Goal: Task Accomplishment & Management: Manage account settings

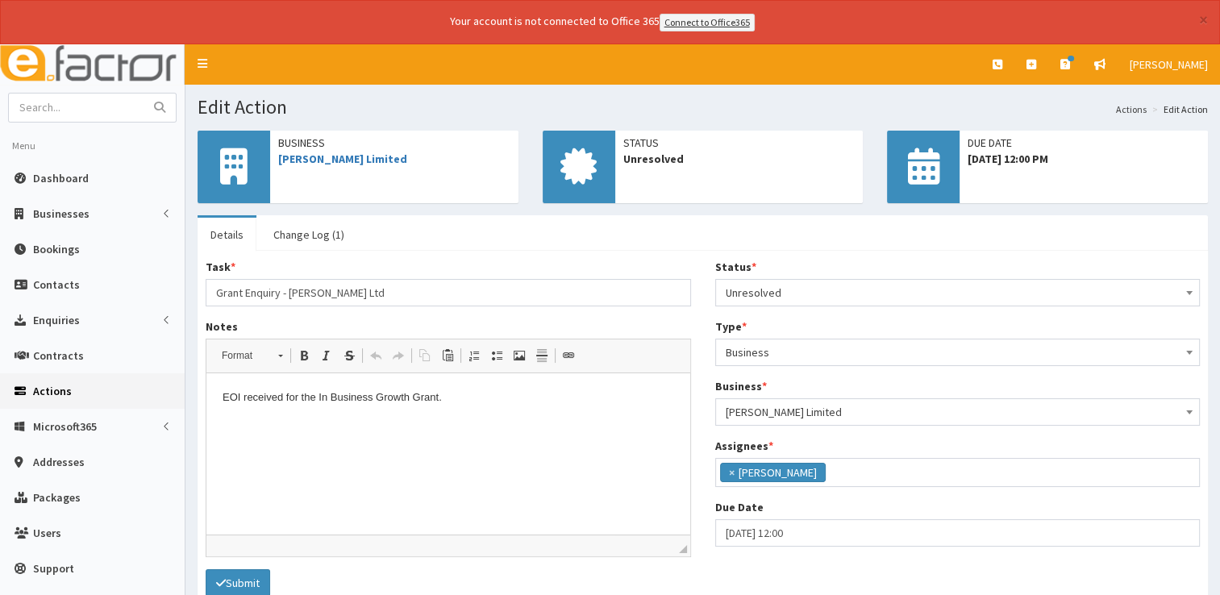
scroll to position [85, 0]
click at [349, 158] on link "[PERSON_NAME] Limited" at bounding box center [342, 159] width 129 height 15
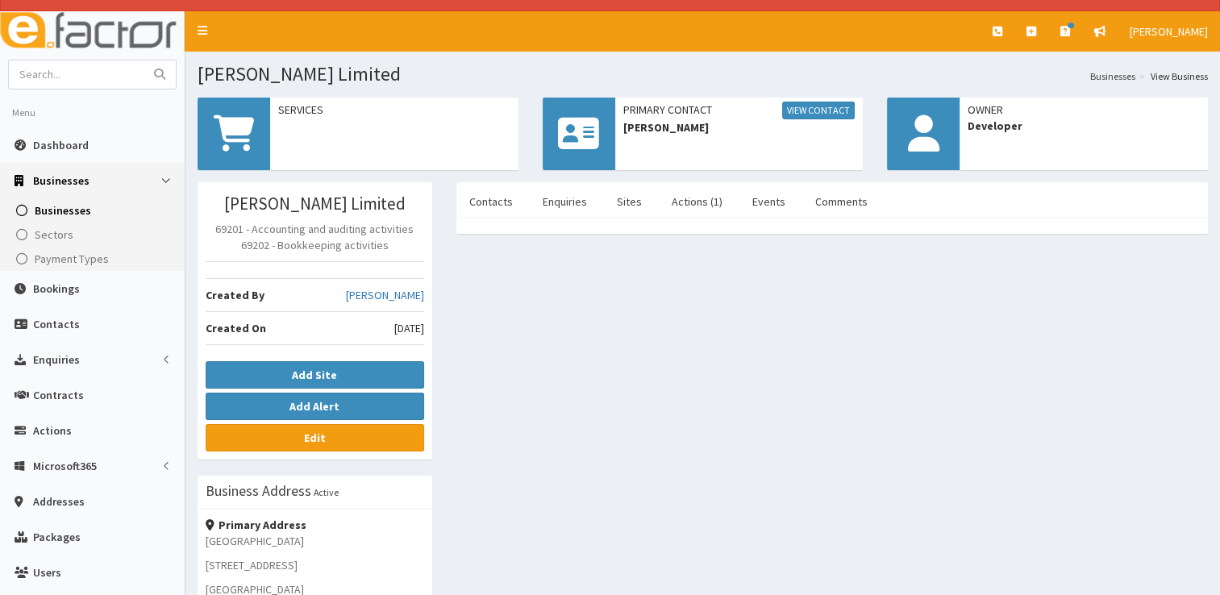
scroll to position [27, 0]
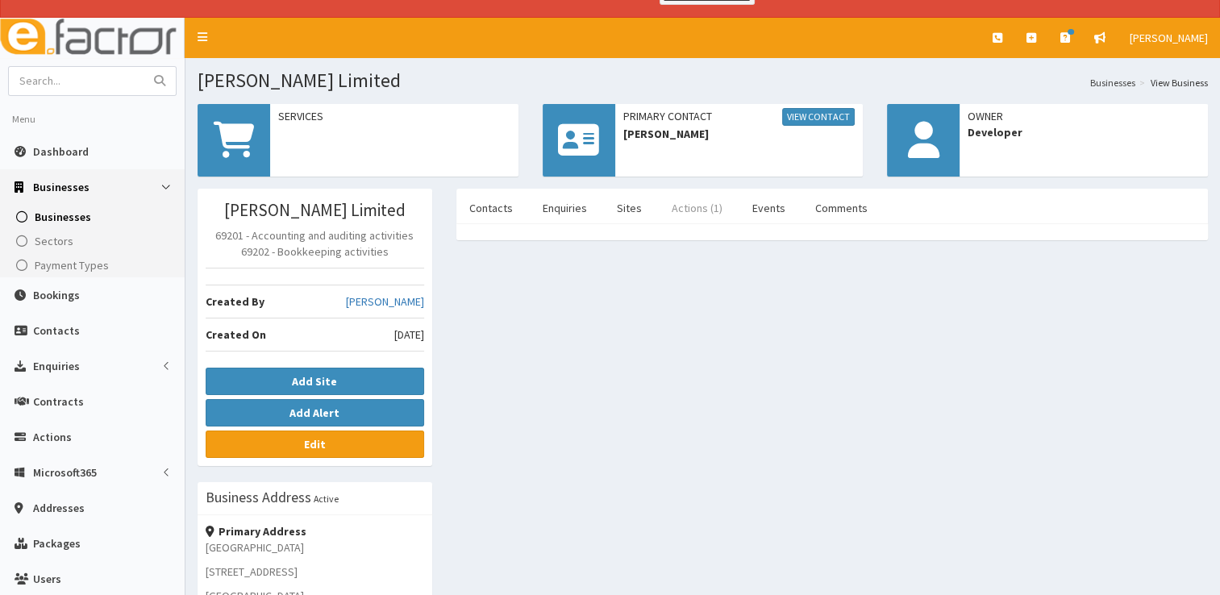
click at [696, 206] on link "Actions (1)" at bounding box center [697, 208] width 77 height 34
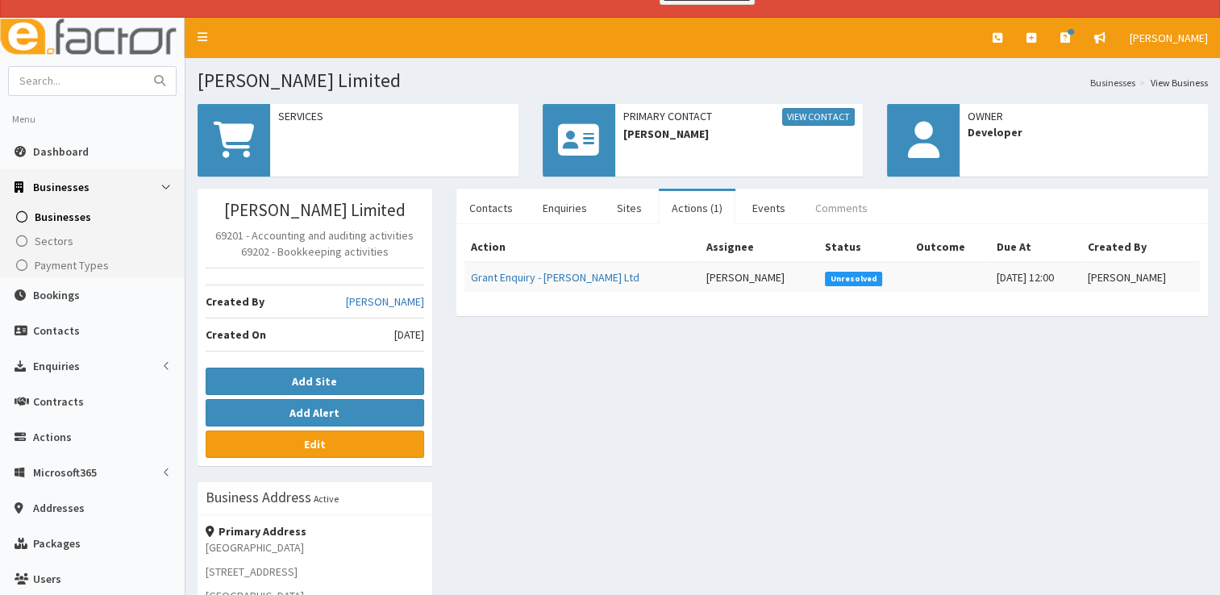
click at [824, 199] on link "Comments" at bounding box center [842, 208] width 78 height 34
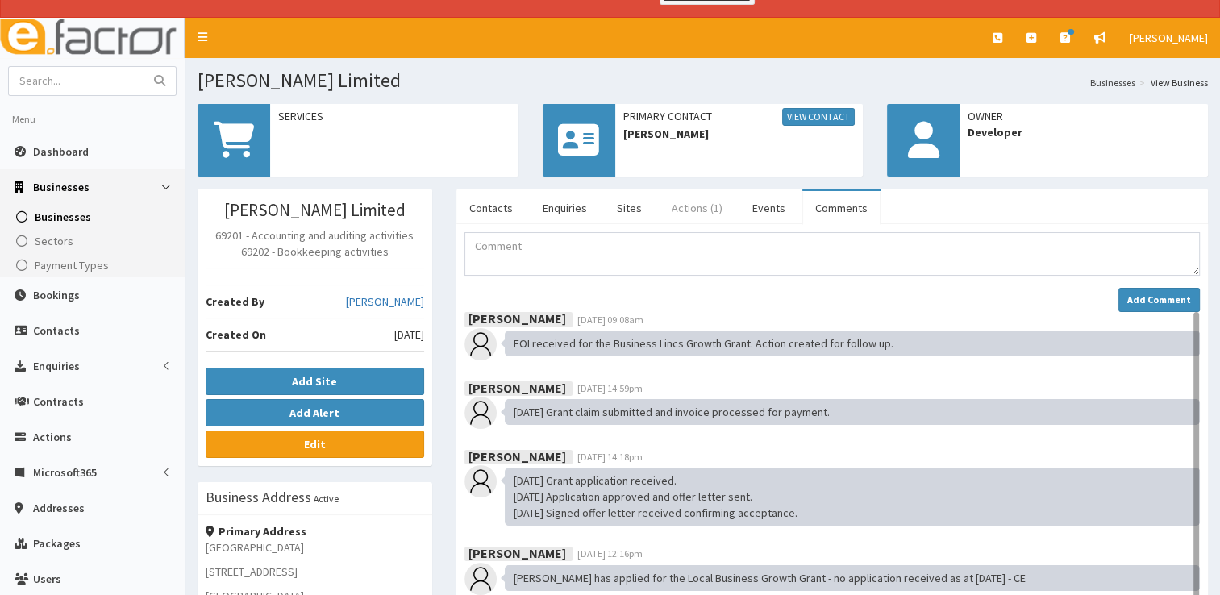
click at [684, 206] on link "Actions (1)" at bounding box center [697, 208] width 77 height 34
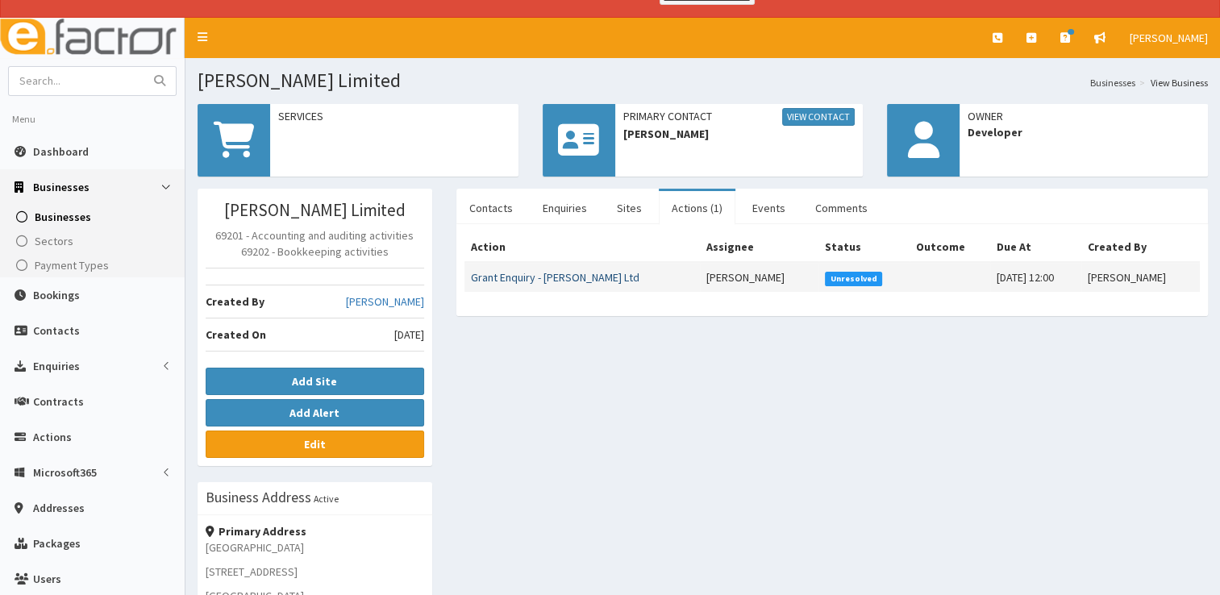
click at [578, 273] on link "Grant Enquiry - ML Anderson Ltd" at bounding box center [555, 277] width 169 height 15
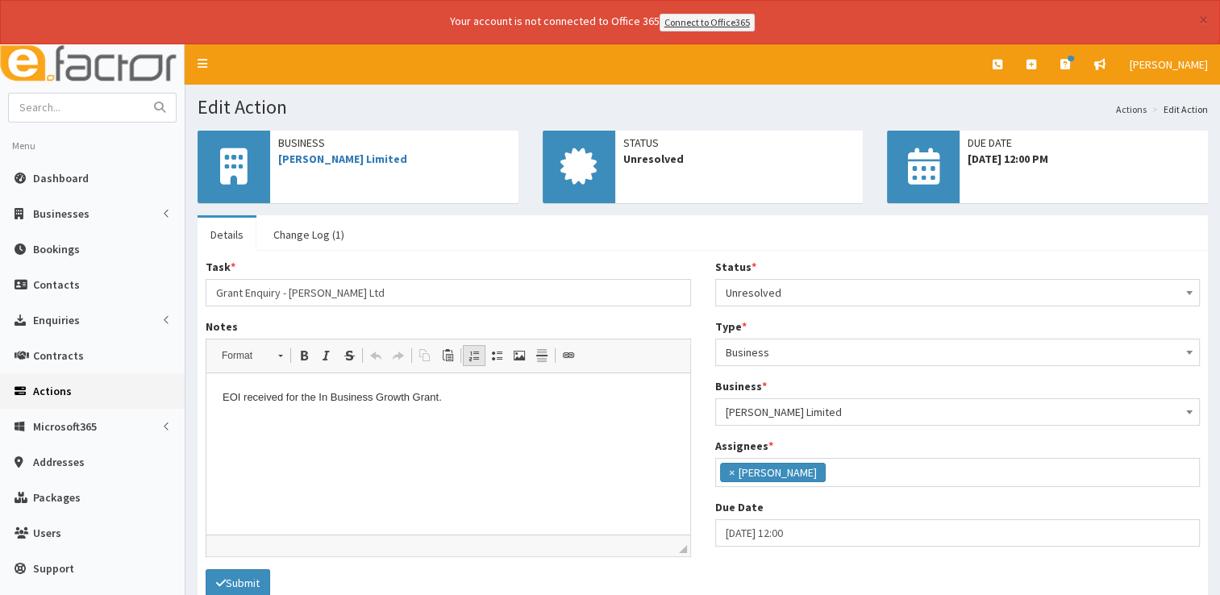
scroll to position [85, 0]
click at [449, 397] on p "EOI received for the In Business Growth Grant." at bounding box center [449, 398] width 452 height 17
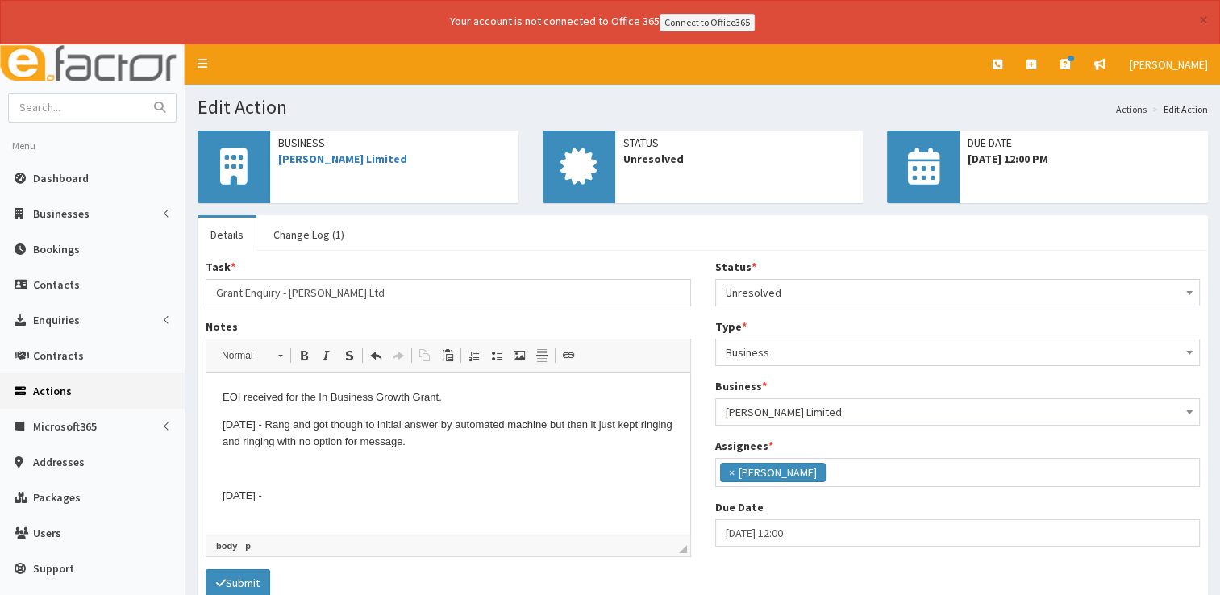
click at [451, 449] on p "26/08/2025 - Rang and got though to initial answer by automated machine but the…" at bounding box center [449, 434] width 452 height 34
click at [327, 498] on p "26/08/2025 -" at bounding box center [449, 496] width 452 height 17
click at [810, 296] on span "Unresolved" at bounding box center [958, 293] width 465 height 23
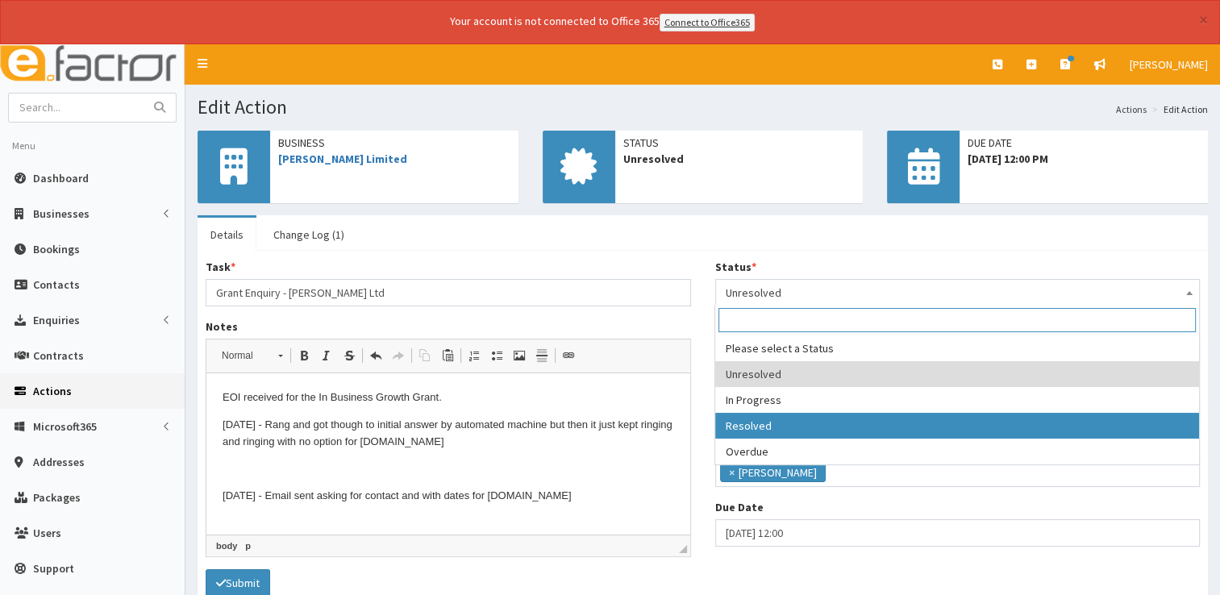
select select "3"
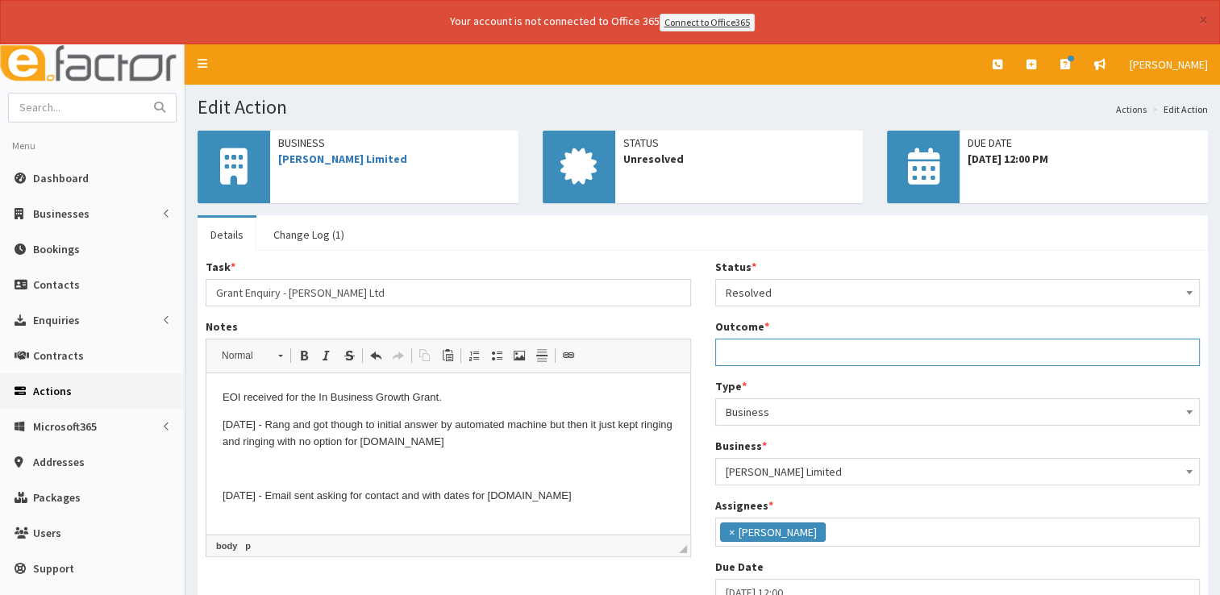
click at [755, 343] on input "Outcome *" at bounding box center [958, 352] width 486 height 27
type input "See notes."
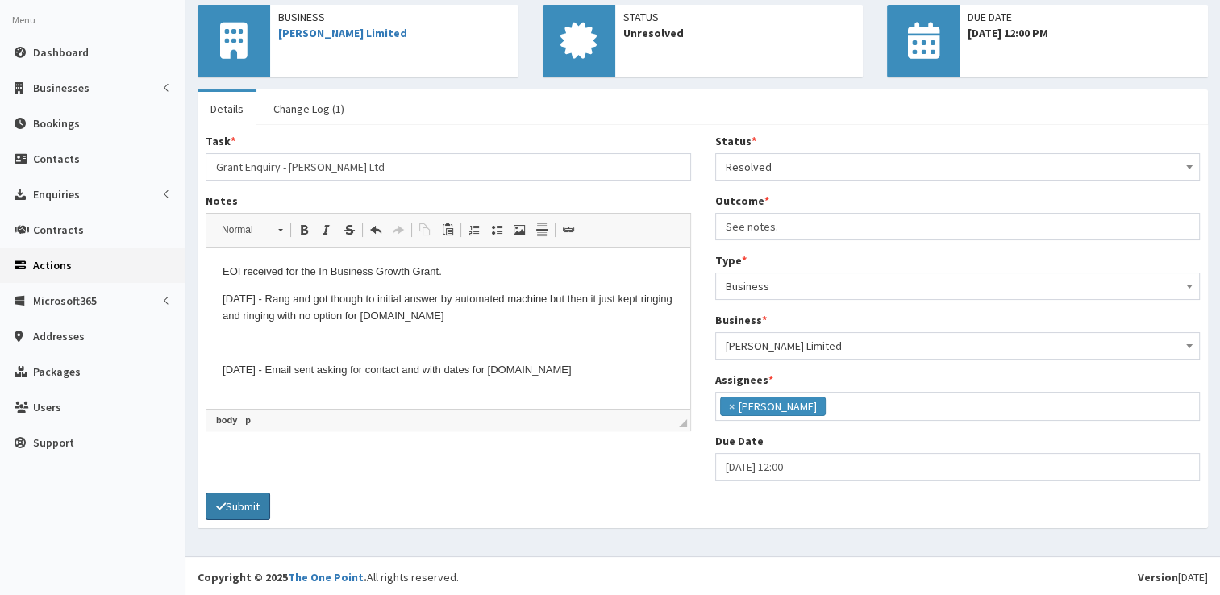
click at [256, 504] on button "Submit" at bounding box center [238, 506] width 65 height 27
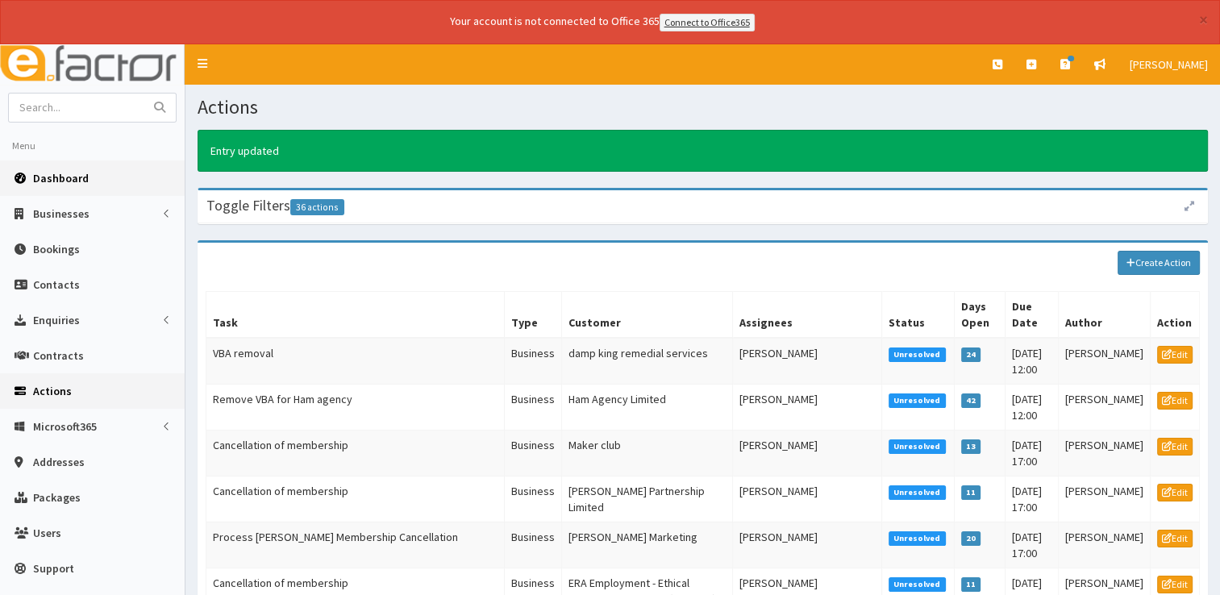
click at [52, 178] on span "Dashboard" at bounding box center [61, 178] width 56 height 15
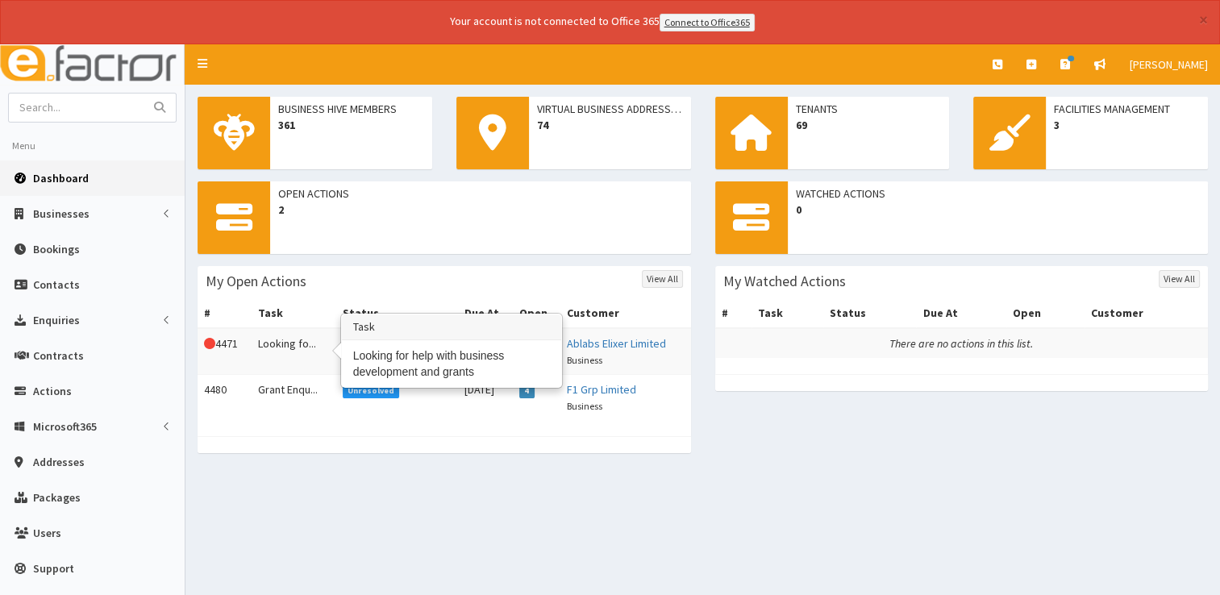
click at [290, 348] on td "Looking fo..." at bounding box center [294, 351] width 84 height 47
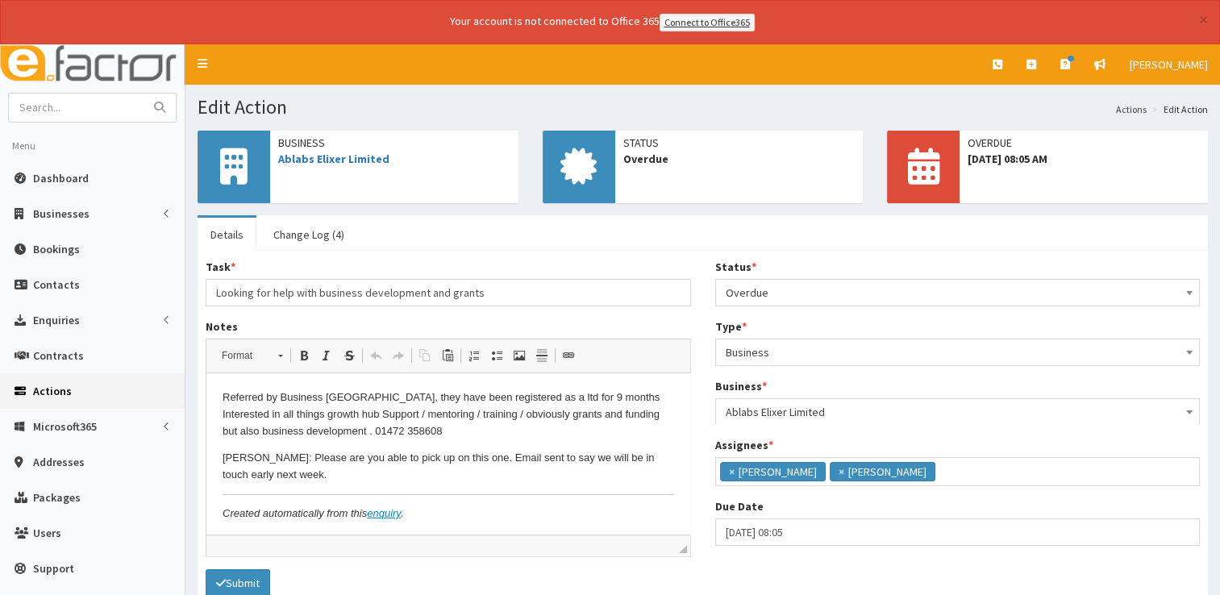
scroll to position [10, 0]
click at [313, 156] on link "Ablabs Elixer Limited" at bounding box center [333, 159] width 111 height 15
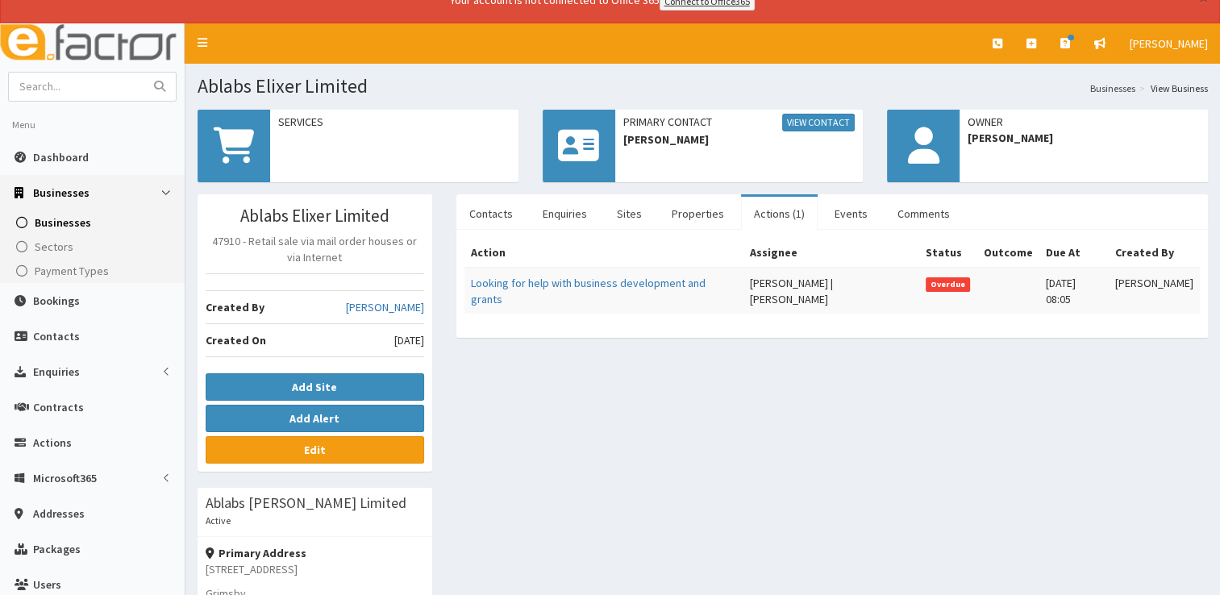
scroll to position [16, 0]
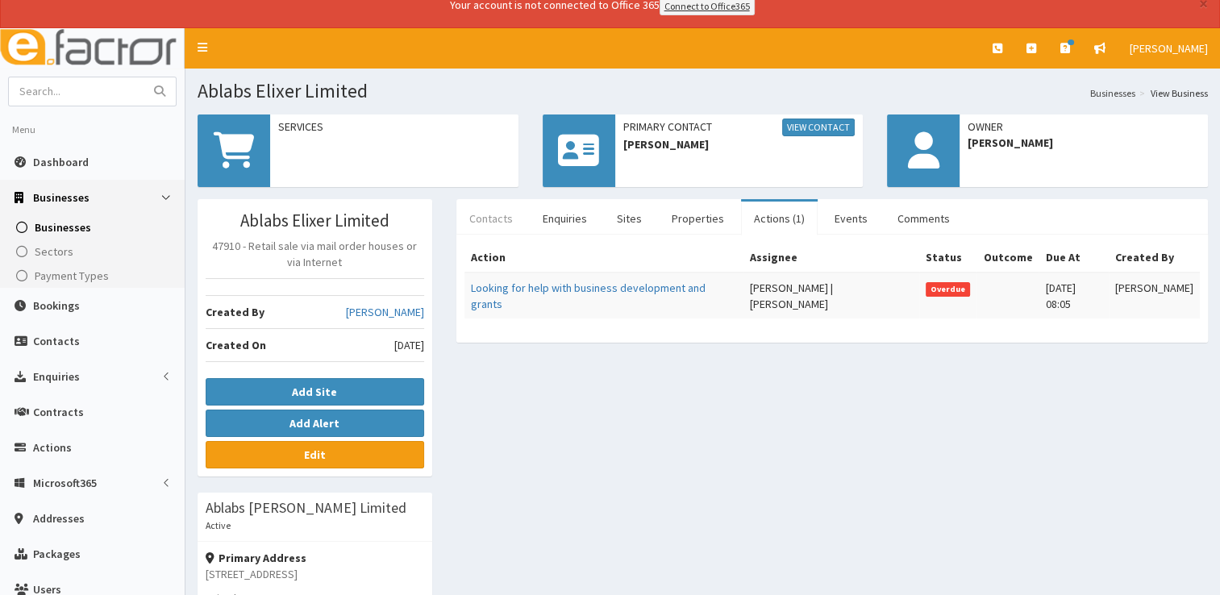
click at [478, 218] on link "Contacts" at bounding box center [491, 219] width 69 height 34
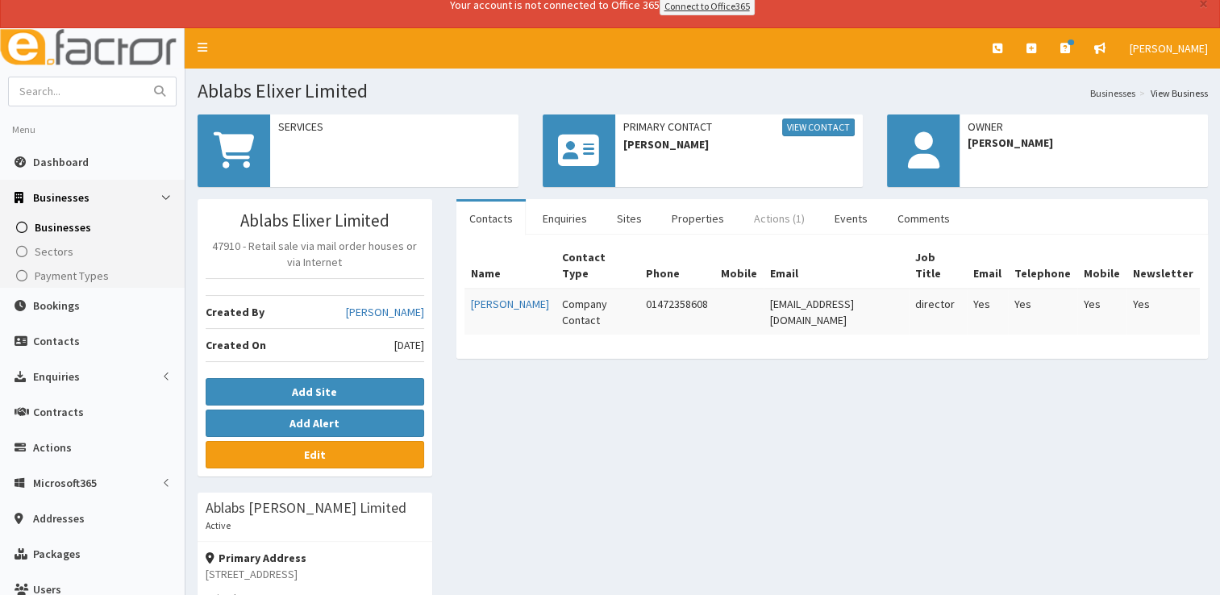
click at [762, 219] on link "Actions (1)" at bounding box center [779, 219] width 77 height 34
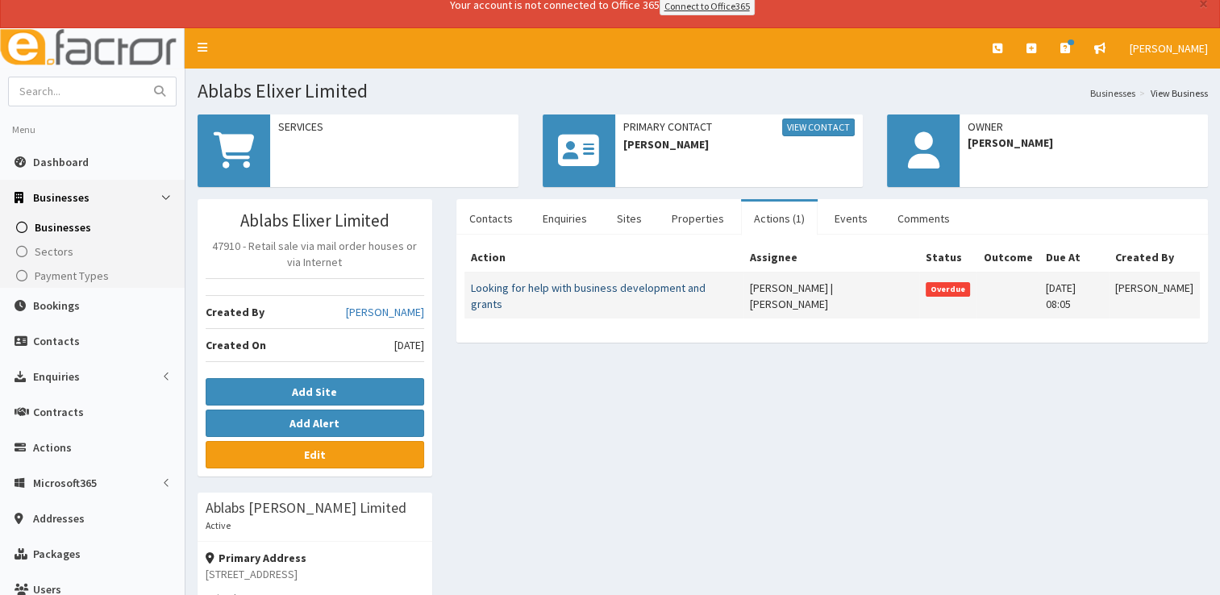
click at [632, 287] on link "Looking for help with business development and grants" at bounding box center [588, 296] width 235 height 31
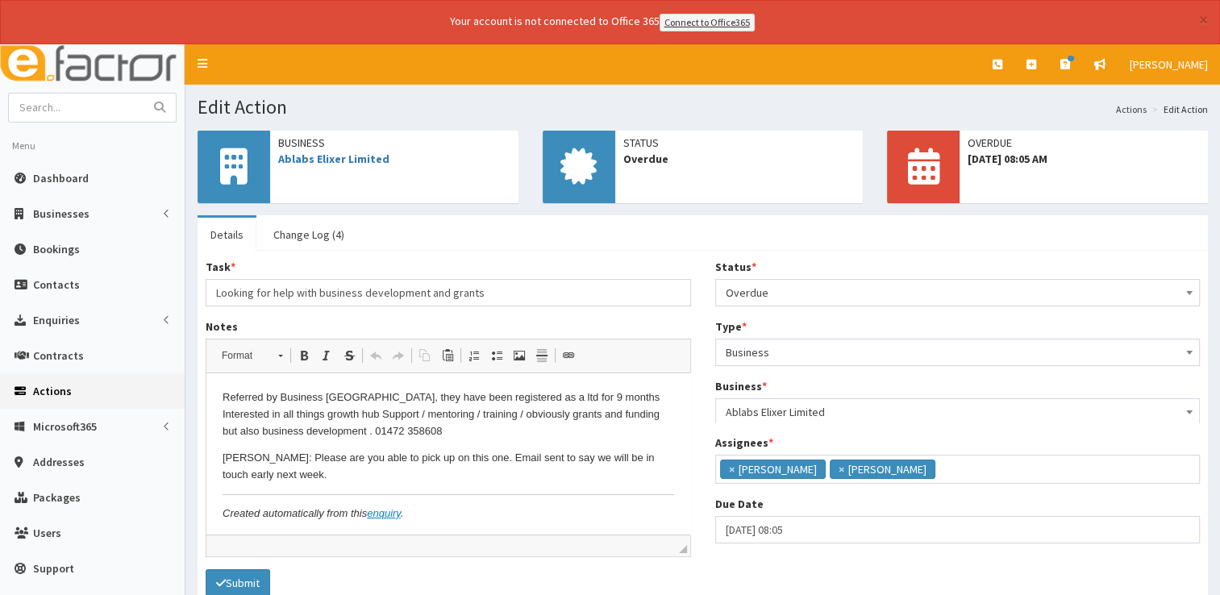
scroll to position [10, 0]
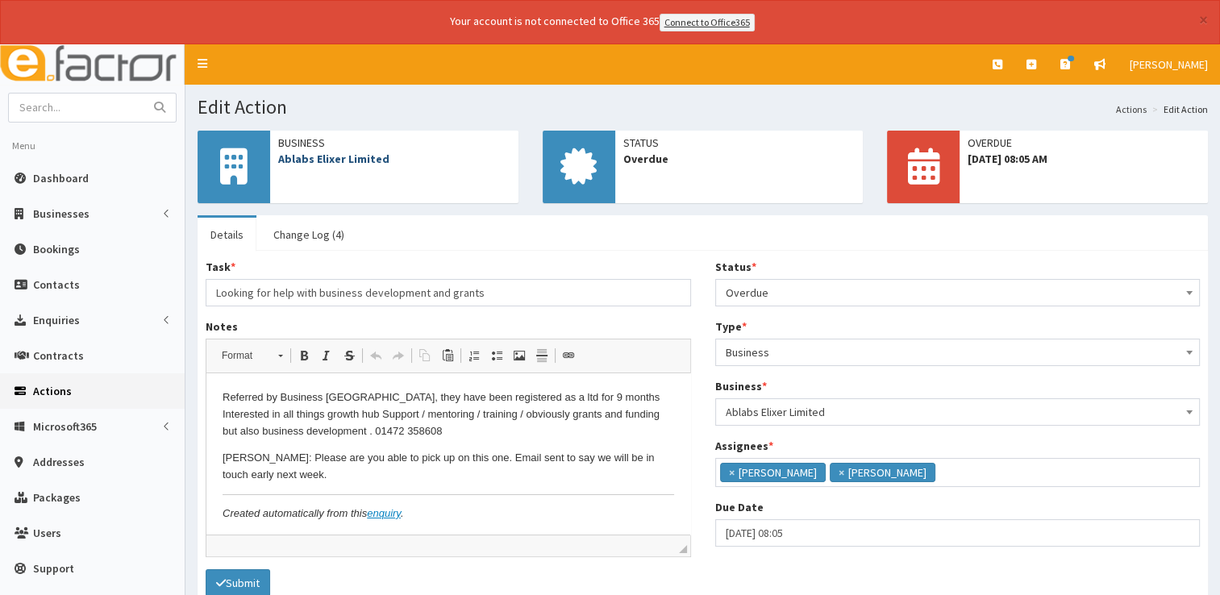
click at [361, 152] on link "Ablabs Elixer Limited" at bounding box center [333, 159] width 111 height 15
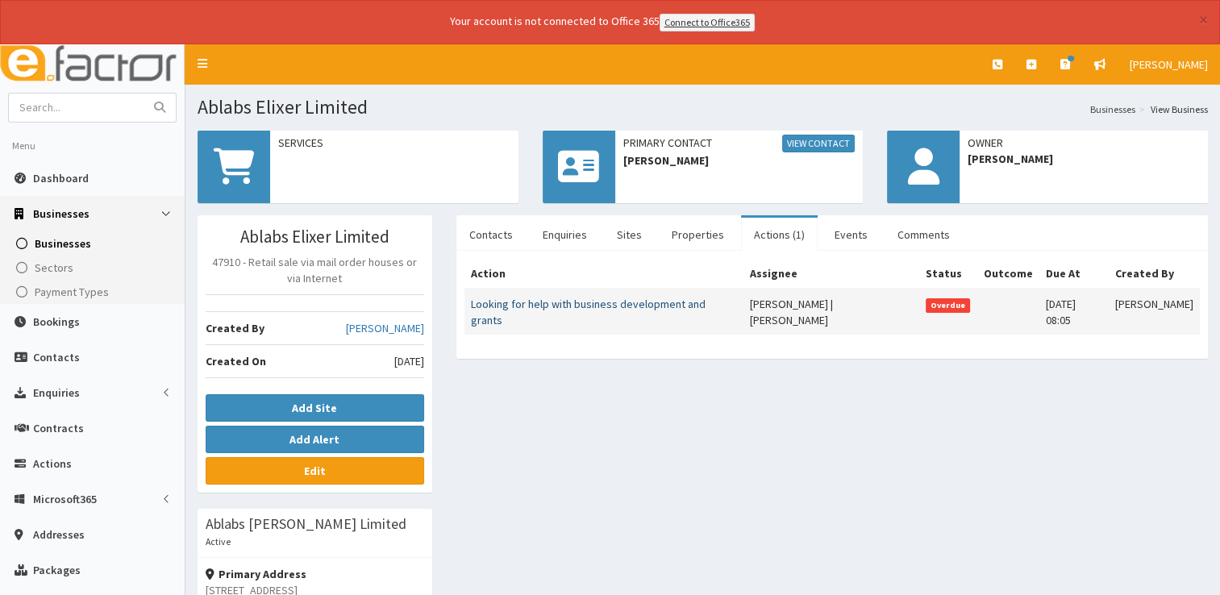
click at [663, 299] on link "Looking for help with business development and grants" at bounding box center [588, 312] width 235 height 31
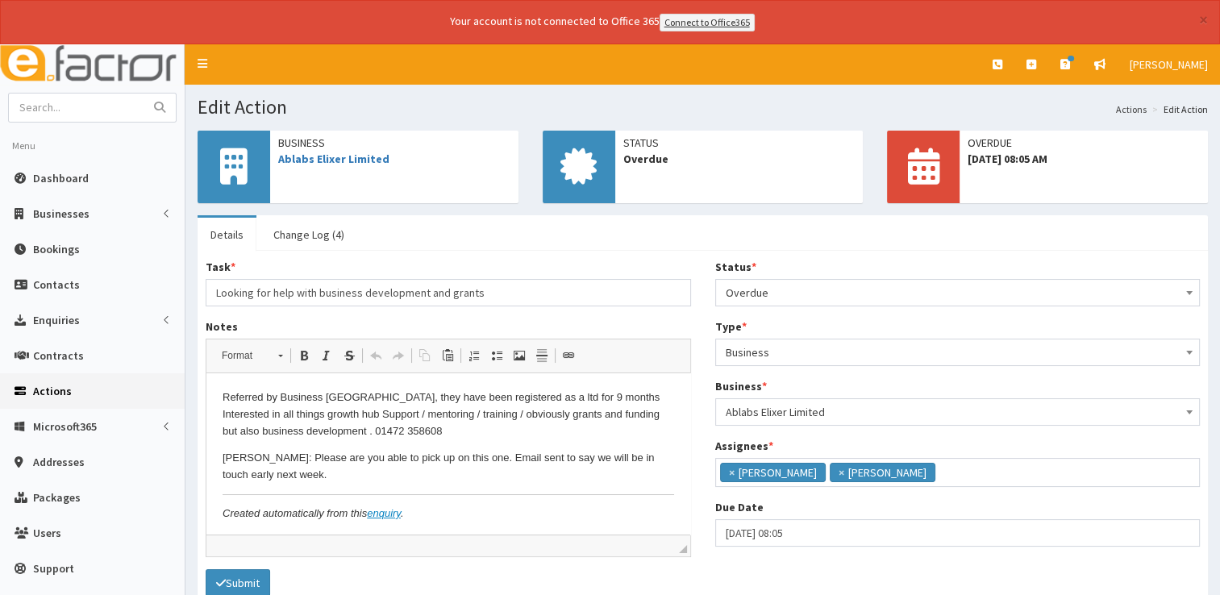
scroll to position [10, 0]
click at [288, 481] on p "[PERSON_NAME]: Please are you able to pick up on this one. Email sent to say we…" at bounding box center [449, 467] width 452 height 34
click at [325, 161] on link "Ablabs Elixer Limited" at bounding box center [333, 159] width 111 height 15
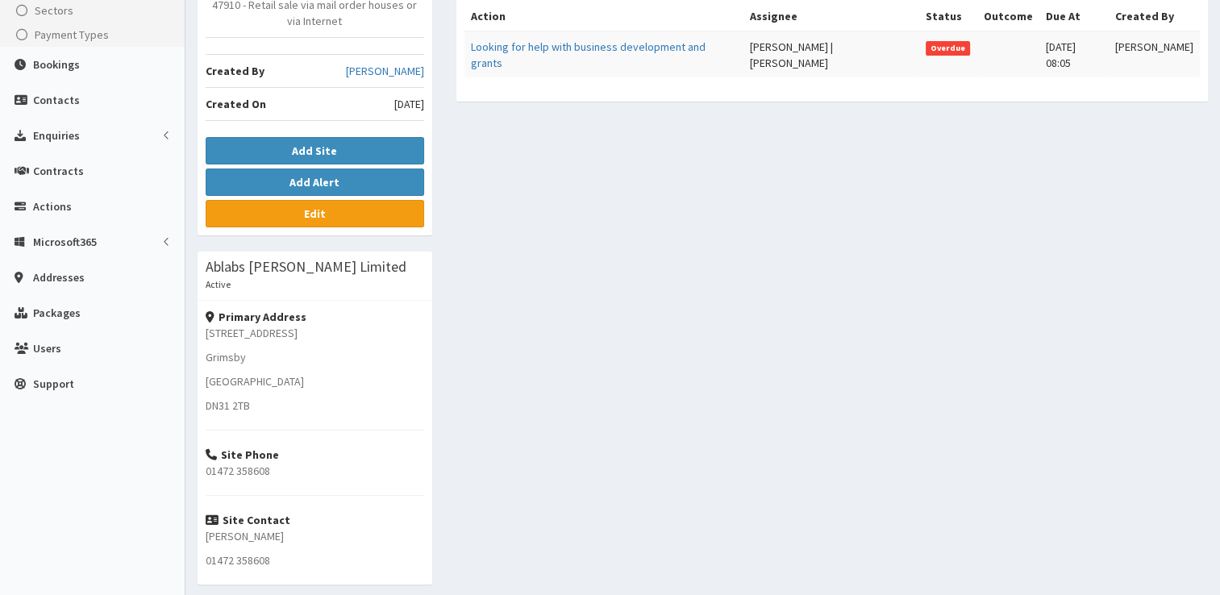
scroll to position [287, 0]
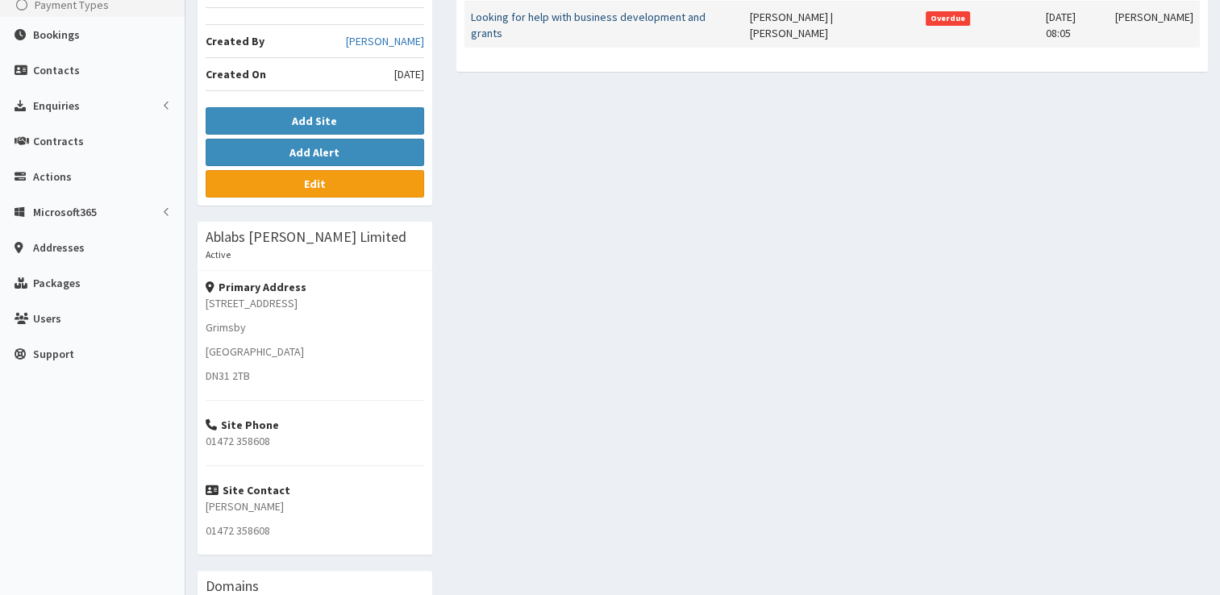
click at [645, 10] on link "Looking for help with business development and grants" at bounding box center [588, 25] width 235 height 31
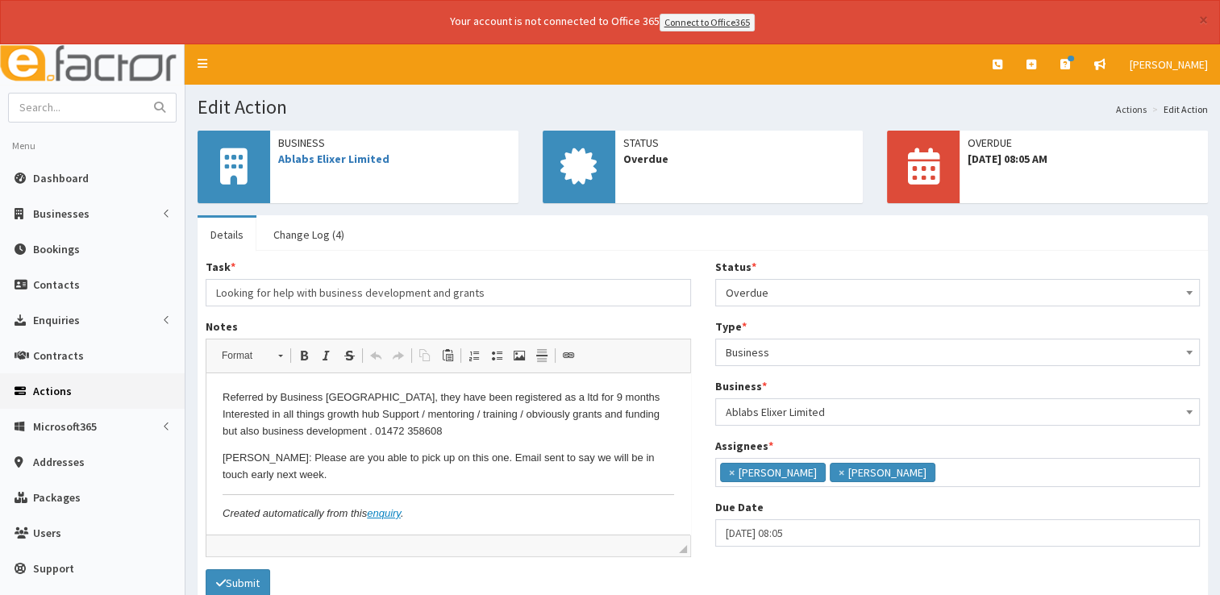
scroll to position [10, 0]
click at [307, 484] on body "Referred by Business Lincolnshire, they have been registered as a ltd for 9 mon…" at bounding box center [449, 456] width 452 height 133
click at [771, 286] on span "Overdue" at bounding box center [958, 293] width 465 height 23
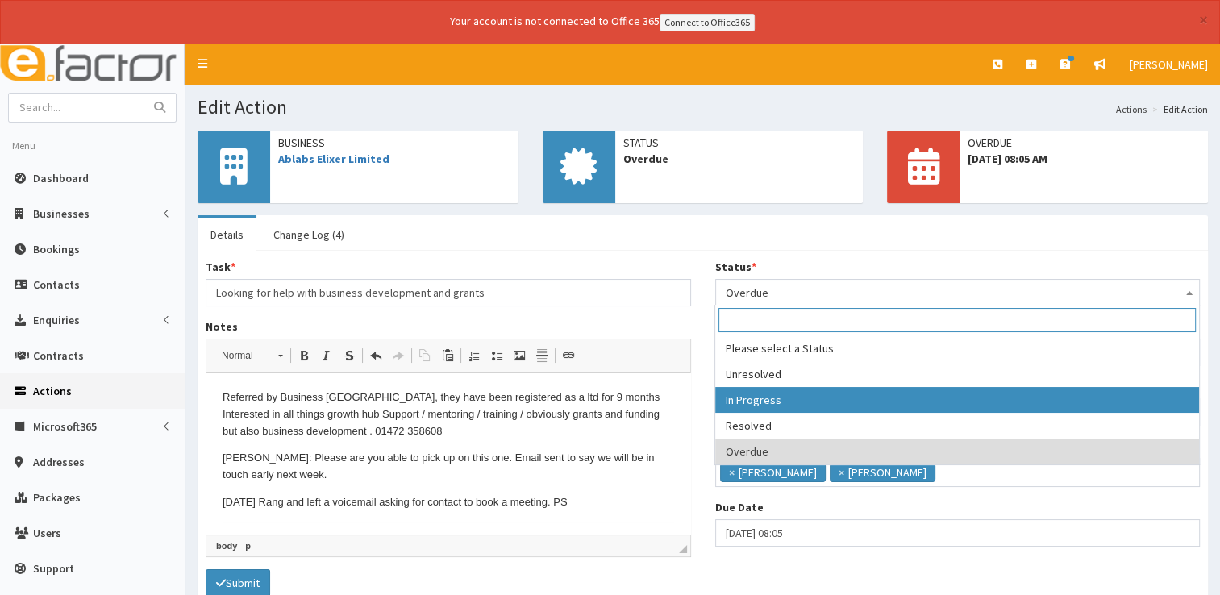
select select "2"
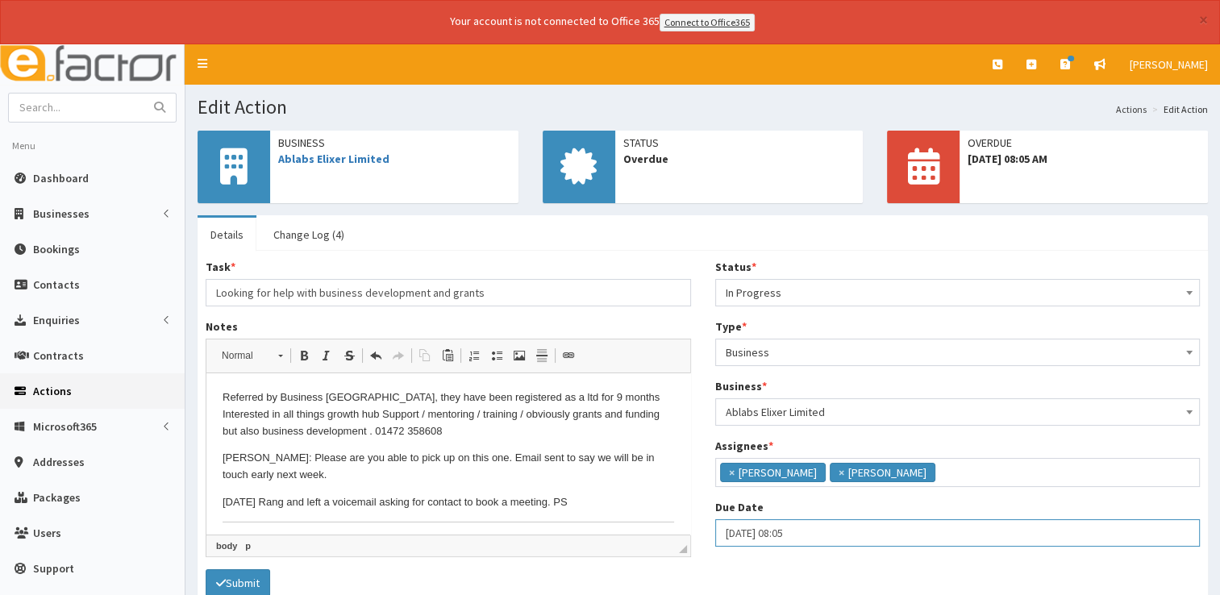
click at [779, 528] on input "23-08-2025 08:05" at bounding box center [958, 532] width 486 height 27
select select "8"
select select "5"
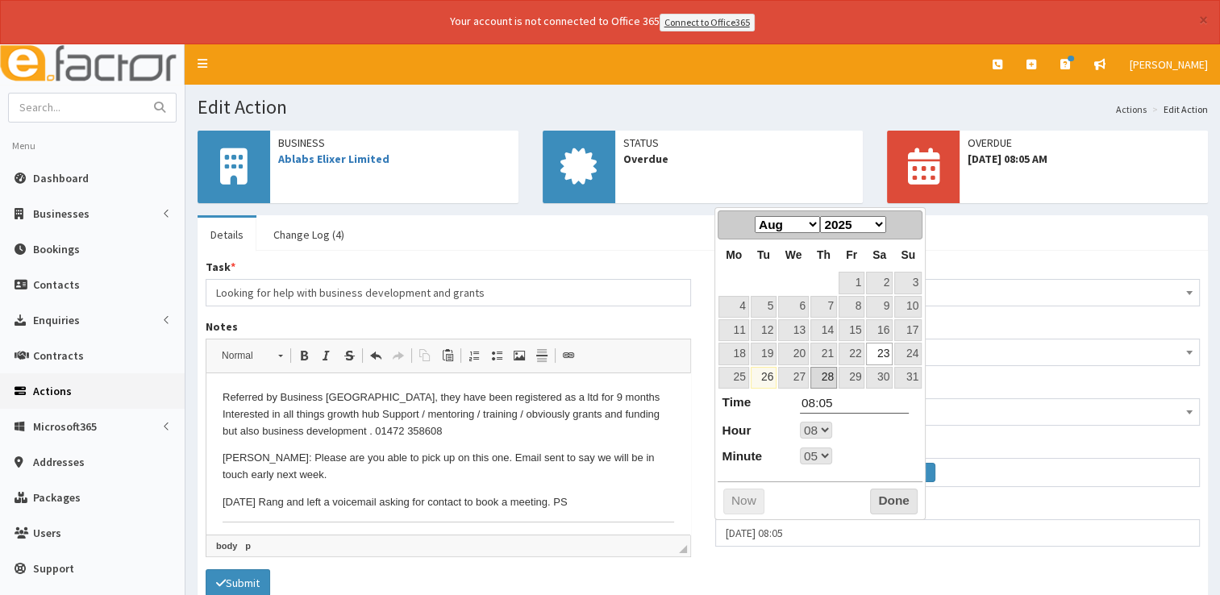
click at [831, 373] on link "28" at bounding box center [824, 378] width 27 height 22
type input "28-08-2025 08:05"
select select "8"
select select "5"
click at [902, 502] on button "Done" at bounding box center [894, 502] width 48 height 26
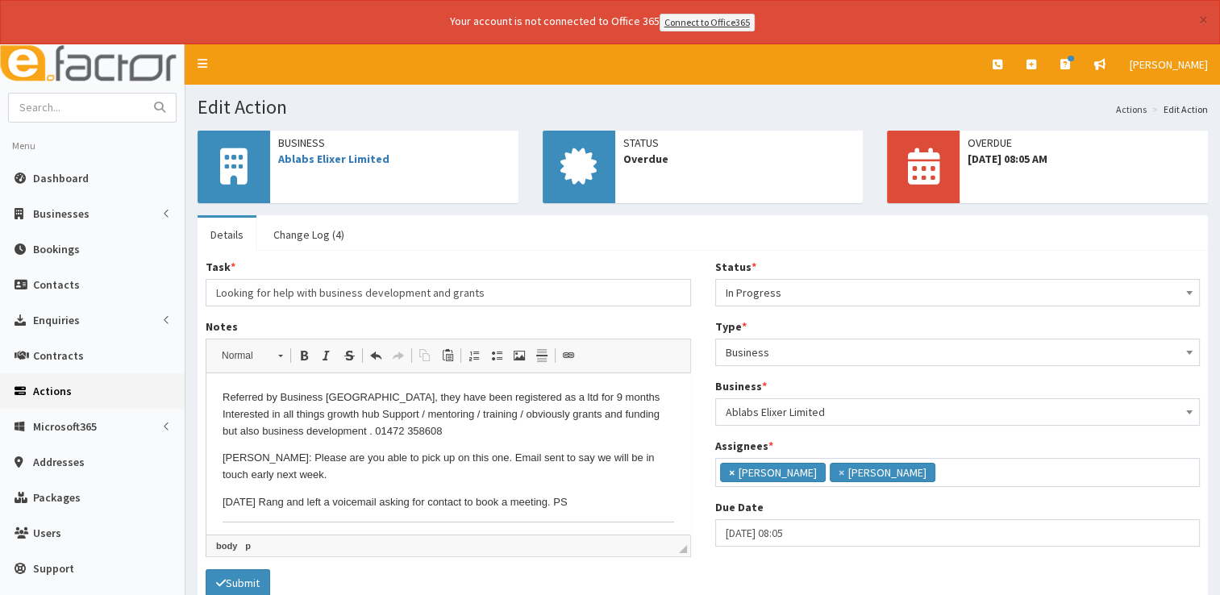
click at [730, 467] on span "×" at bounding box center [732, 473] width 6 height 16
select select "29"
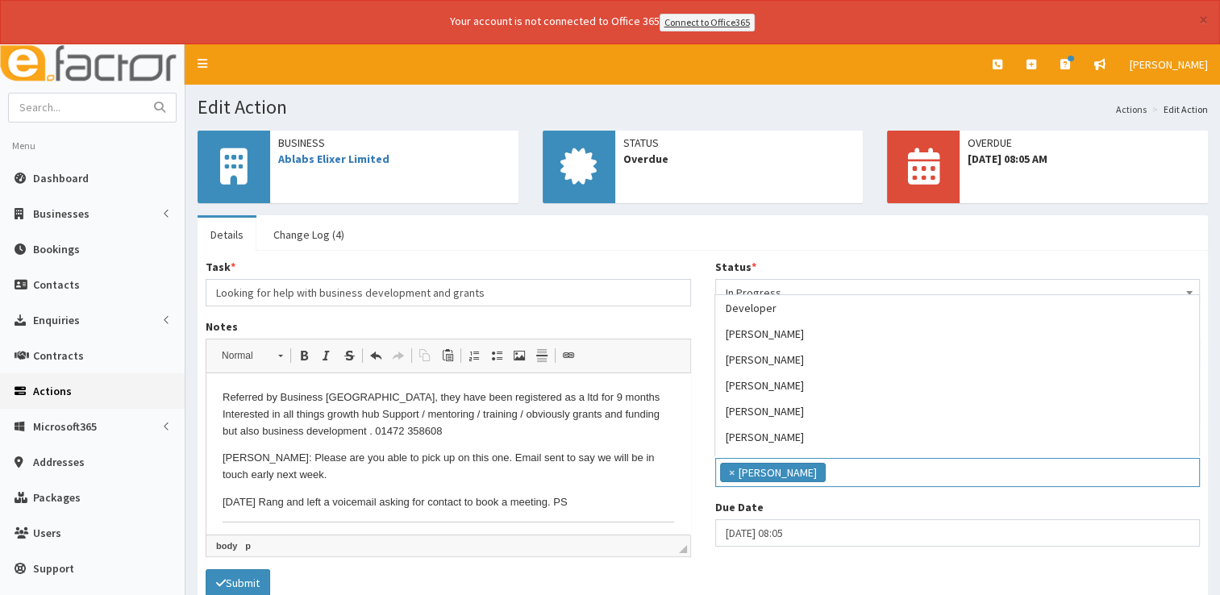
scroll to position [181, 0]
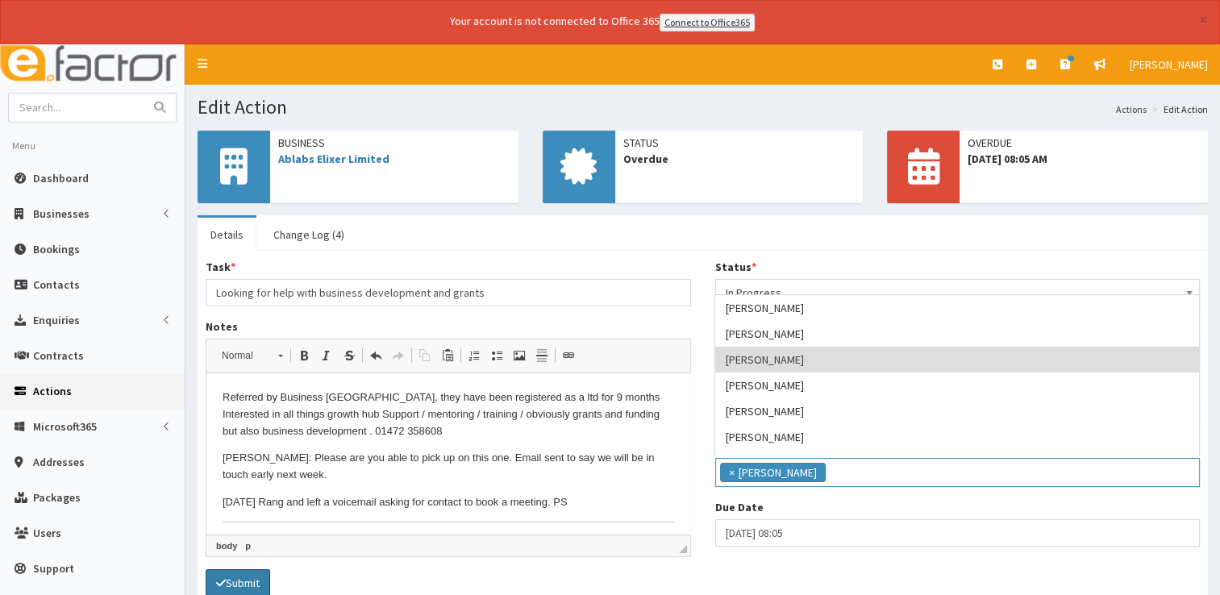
click at [252, 574] on button "Submit" at bounding box center [238, 582] width 65 height 27
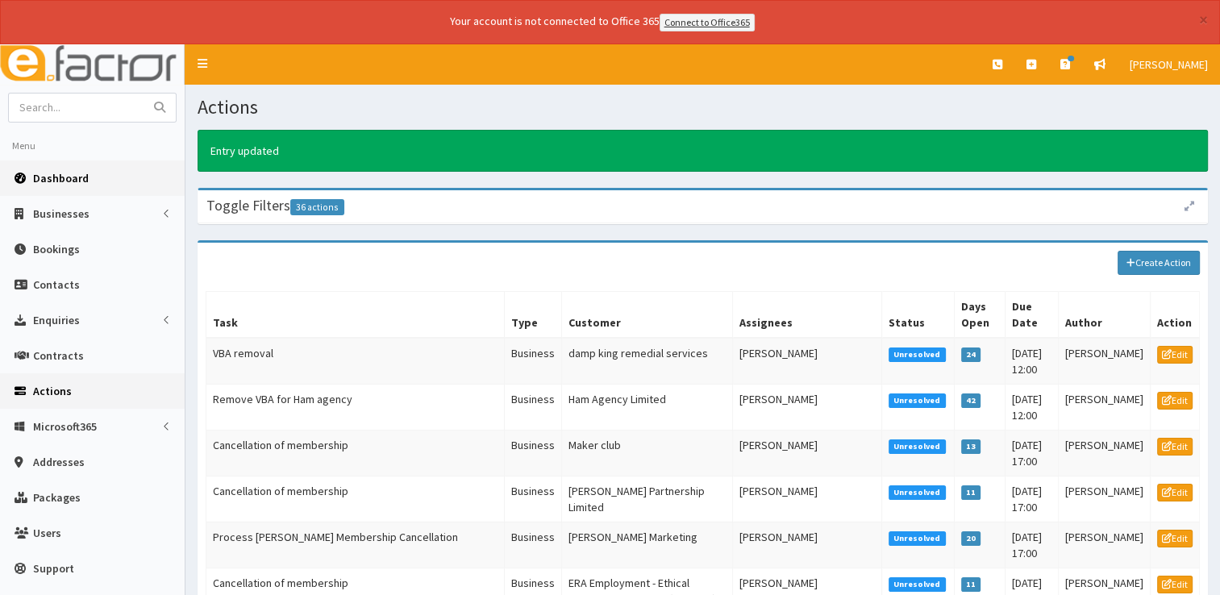
click at [55, 175] on span "Dashboard" at bounding box center [61, 178] width 56 height 15
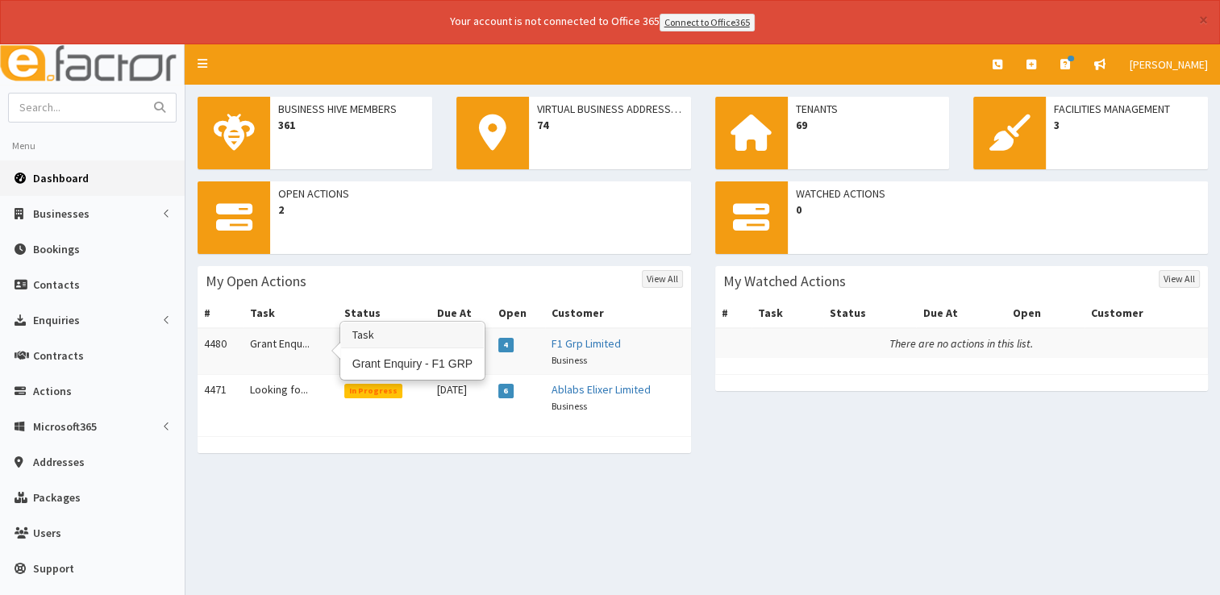
click at [286, 340] on td "Grant Enqu..." at bounding box center [291, 351] width 94 height 47
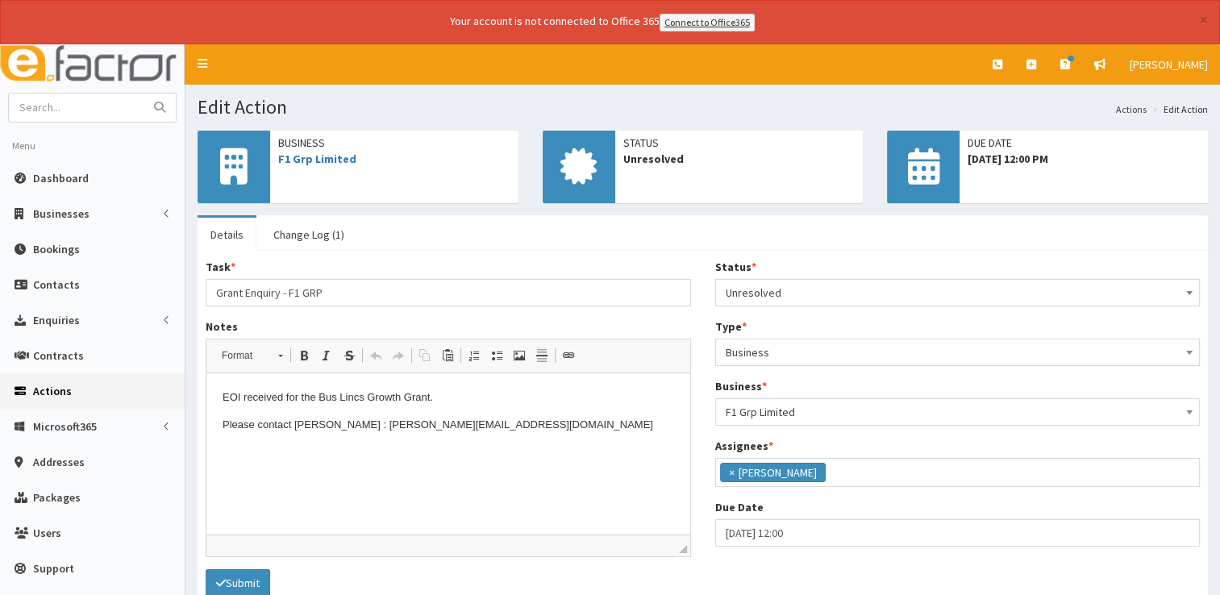
scroll to position [85, 0]
click at [315, 156] on link "F1 Grp Limited" at bounding box center [317, 159] width 78 height 15
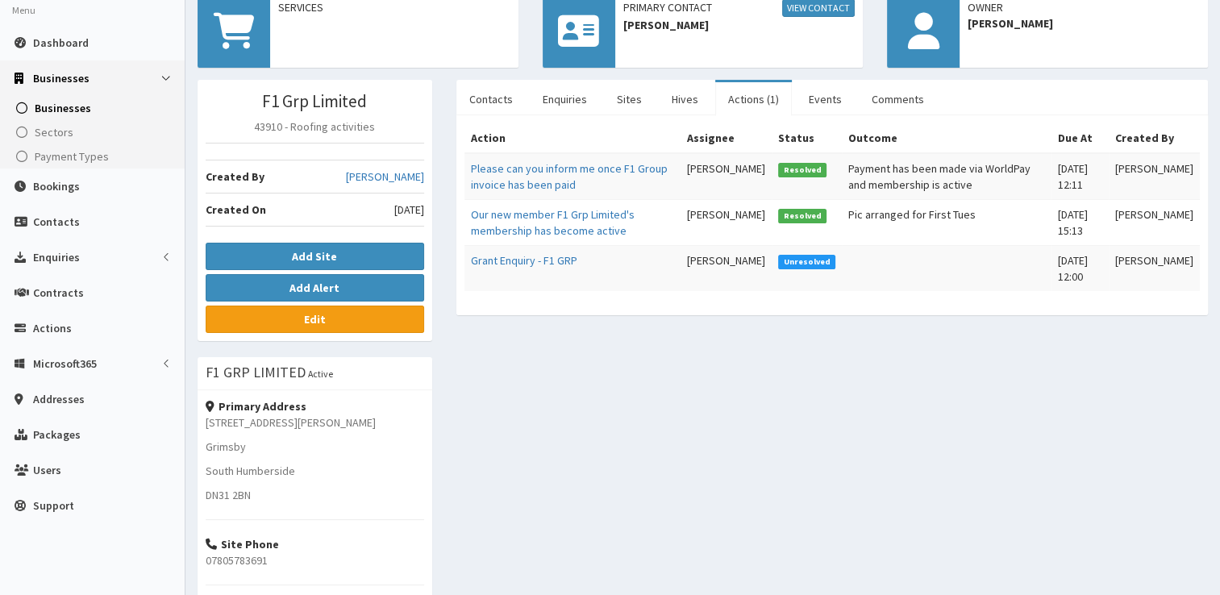
scroll to position [44, 0]
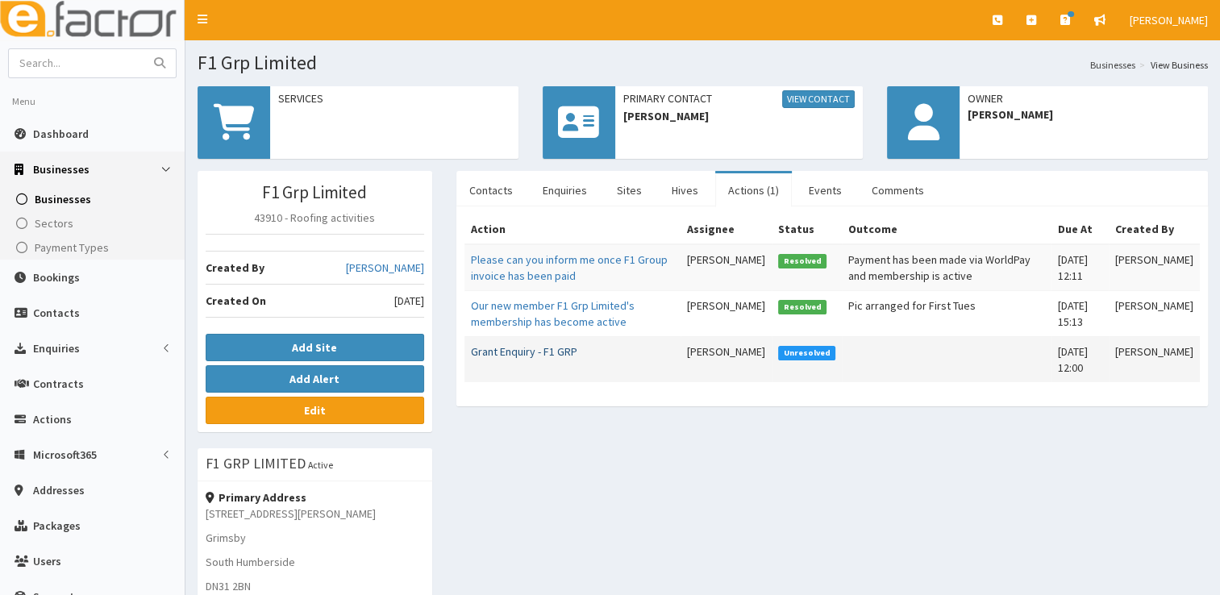
click at [504, 353] on link "Grant Enquiry - F1 GRP" at bounding box center [524, 351] width 106 height 15
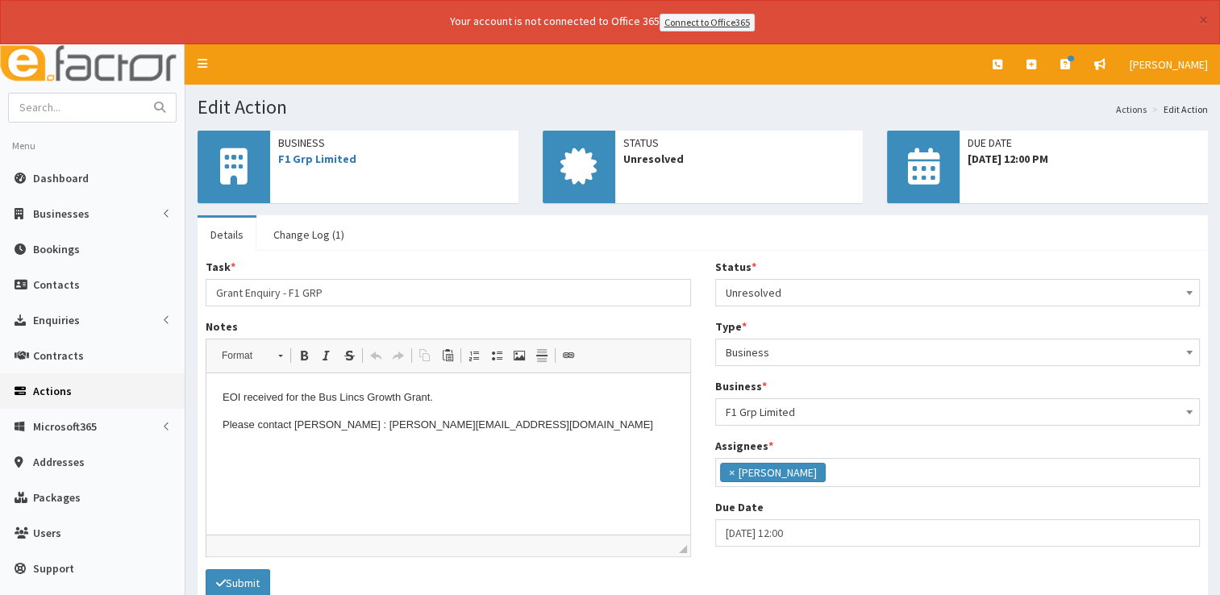
scroll to position [85, 0]
click at [446, 423] on p "Please contact [PERSON_NAME] : [PERSON_NAME][EMAIL_ADDRESS][DOMAIN_NAME]" at bounding box center [449, 425] width 452 height 17
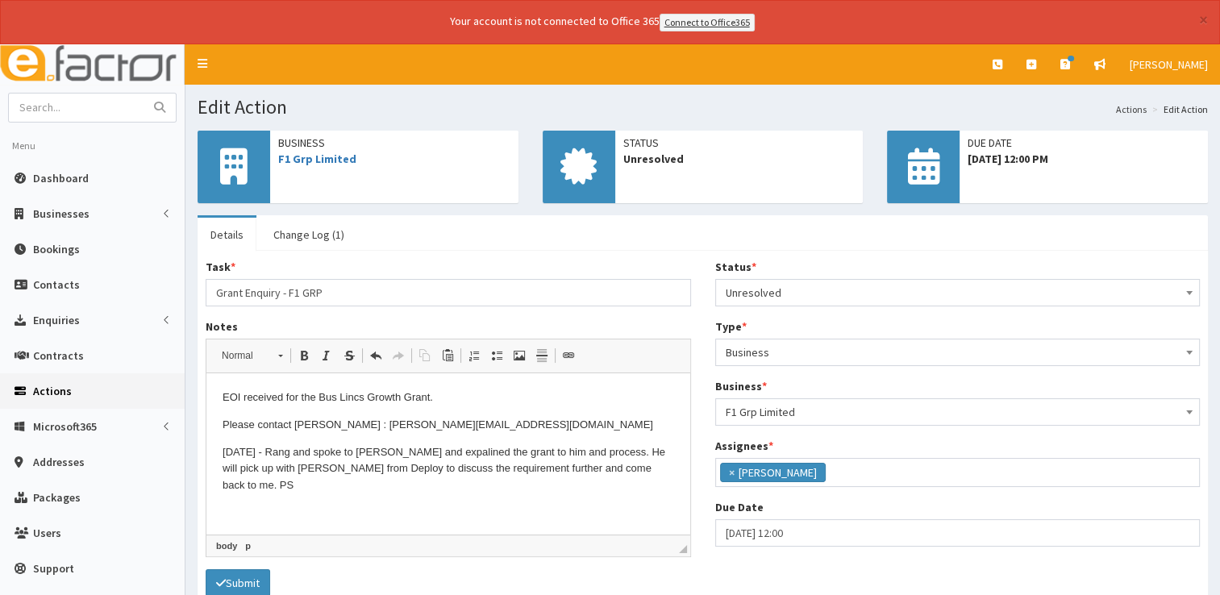
click at [895, 289] on span "Unresolved" at bounding box center [958, 293] width 465 height 23
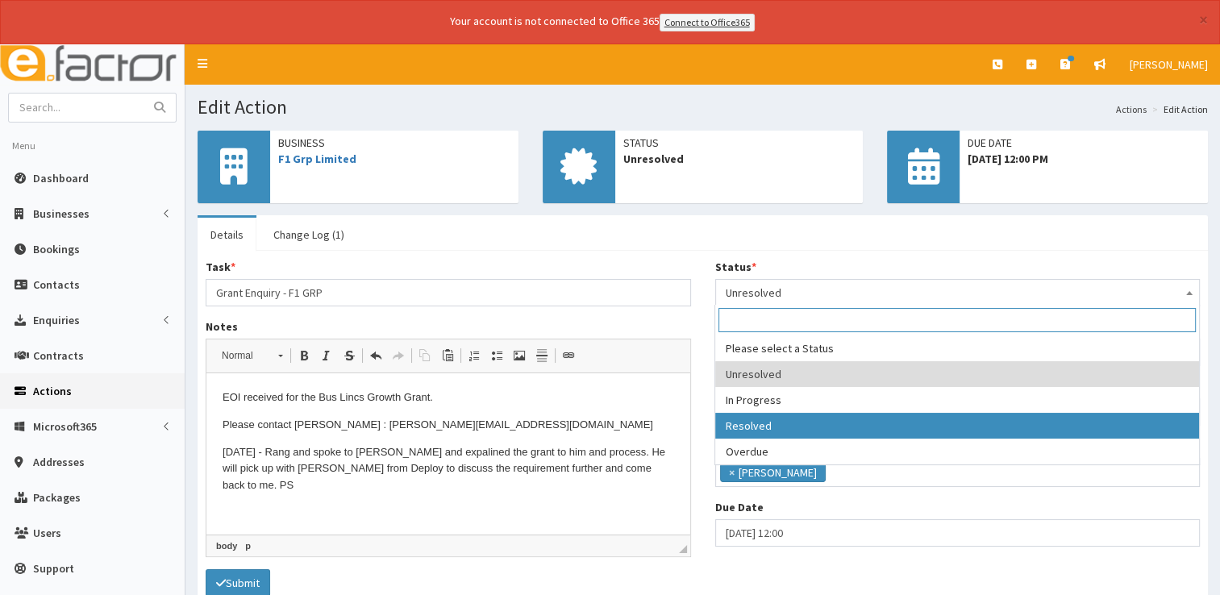
select select "3"
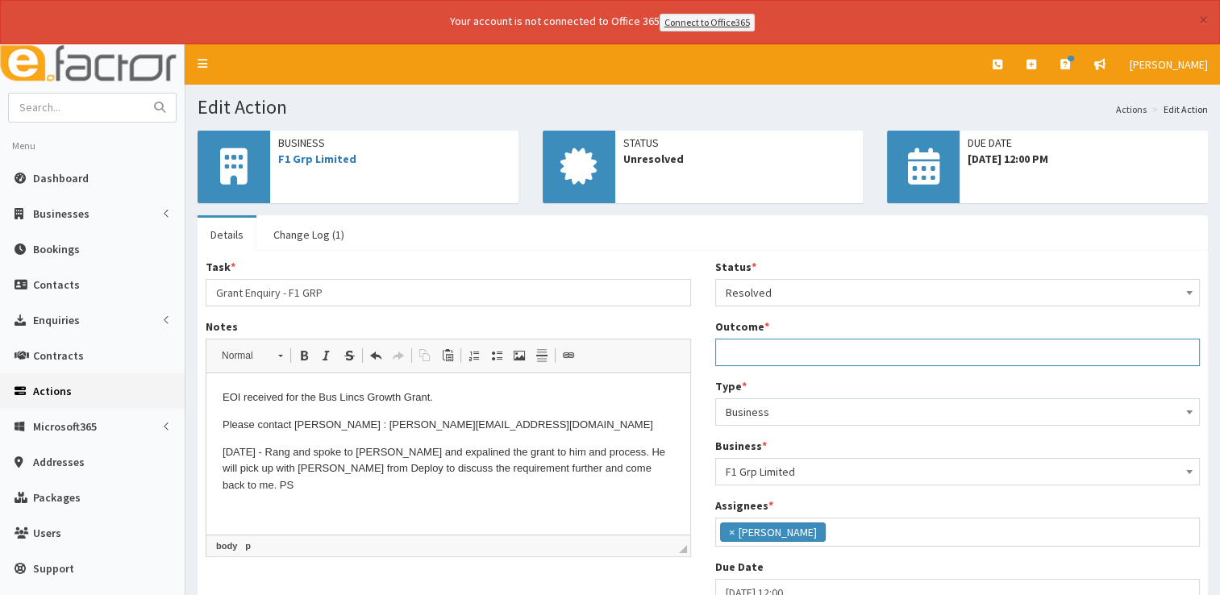
click at [758, 346] on input "Outcome *" at bounding box center [958, 352] width 486 height 27
type input "See notes."
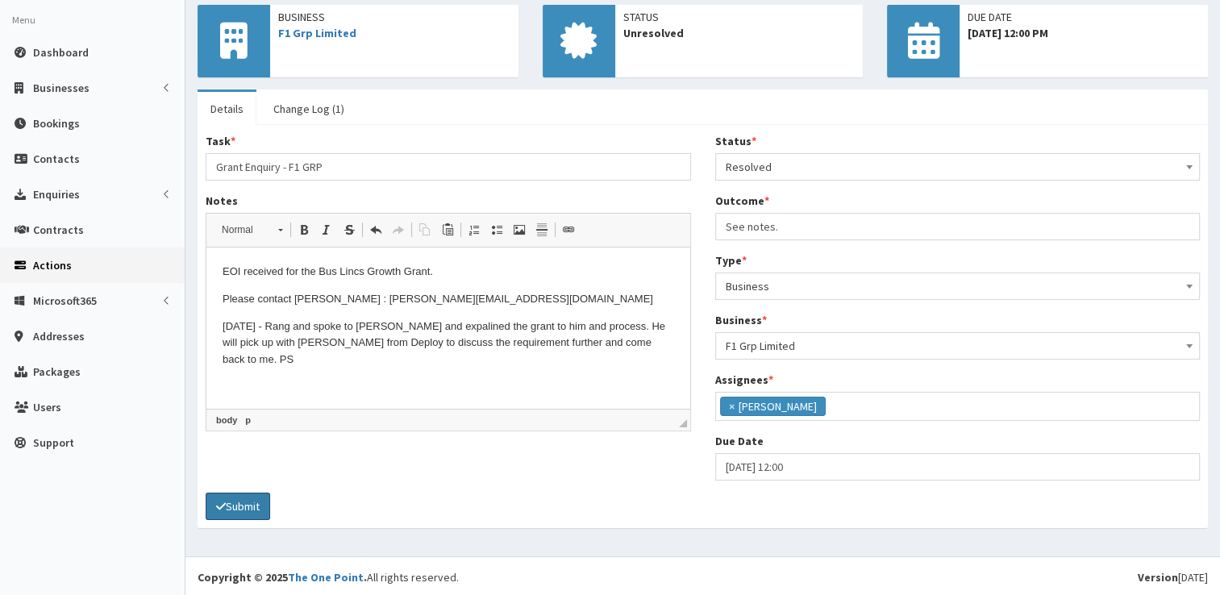
click at [232, 498] on button "Submit" at bounding box center [238, 506] width 65 height 27
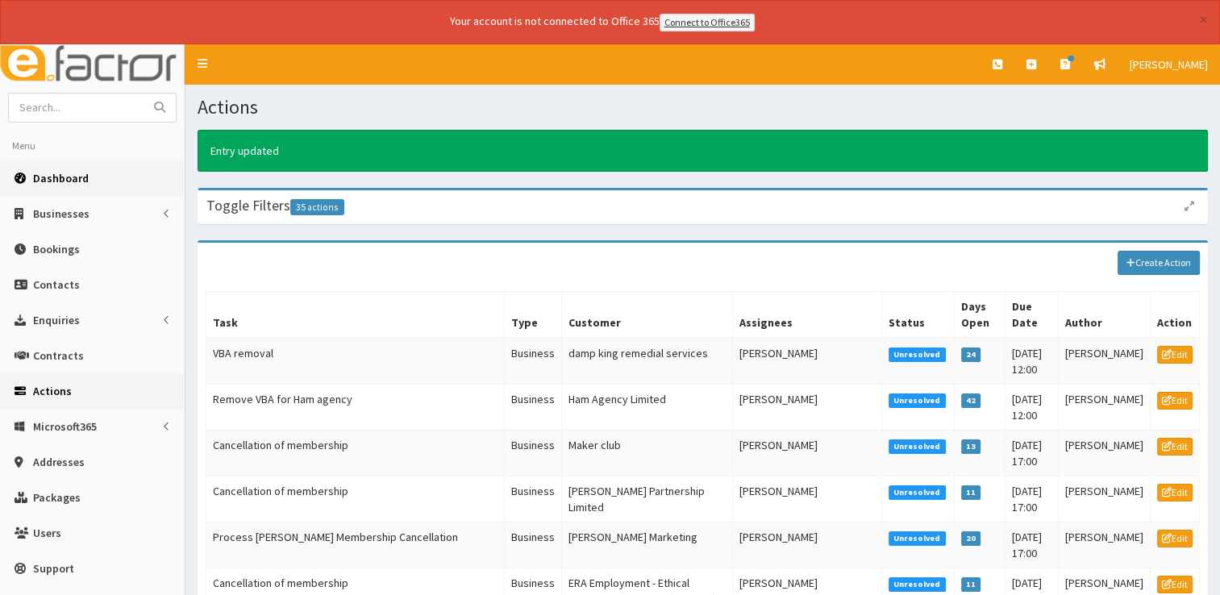
click at [74, 190] on link "Dashboard" at bounding box center [92, 178] width 185 height 35
